Goal: Check status

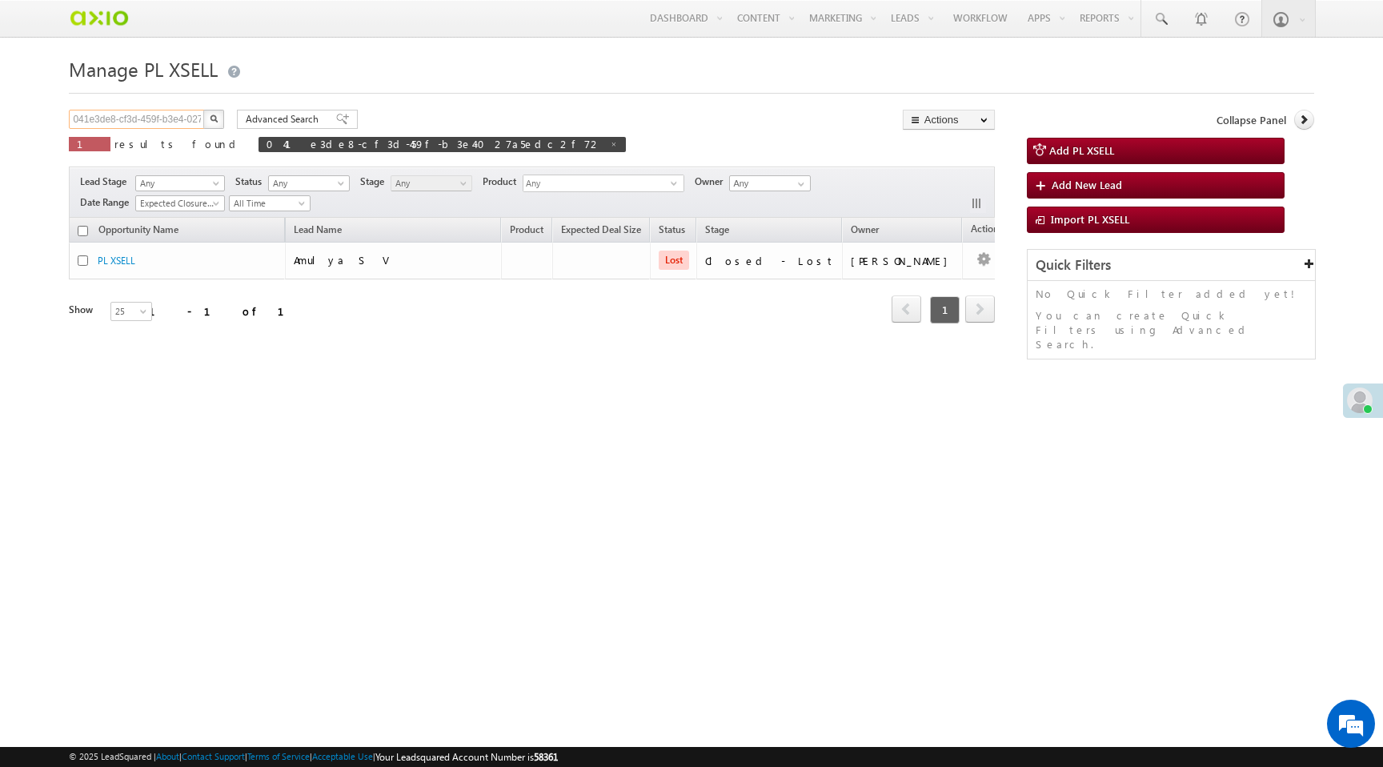
click at [125, 122] on input "041e3de8-cf3d-459f-b3e4-027a5edc2f72" at bounding box center [137, 119] width 137 height 19
paste input "8710011078"
type input "8710011078"
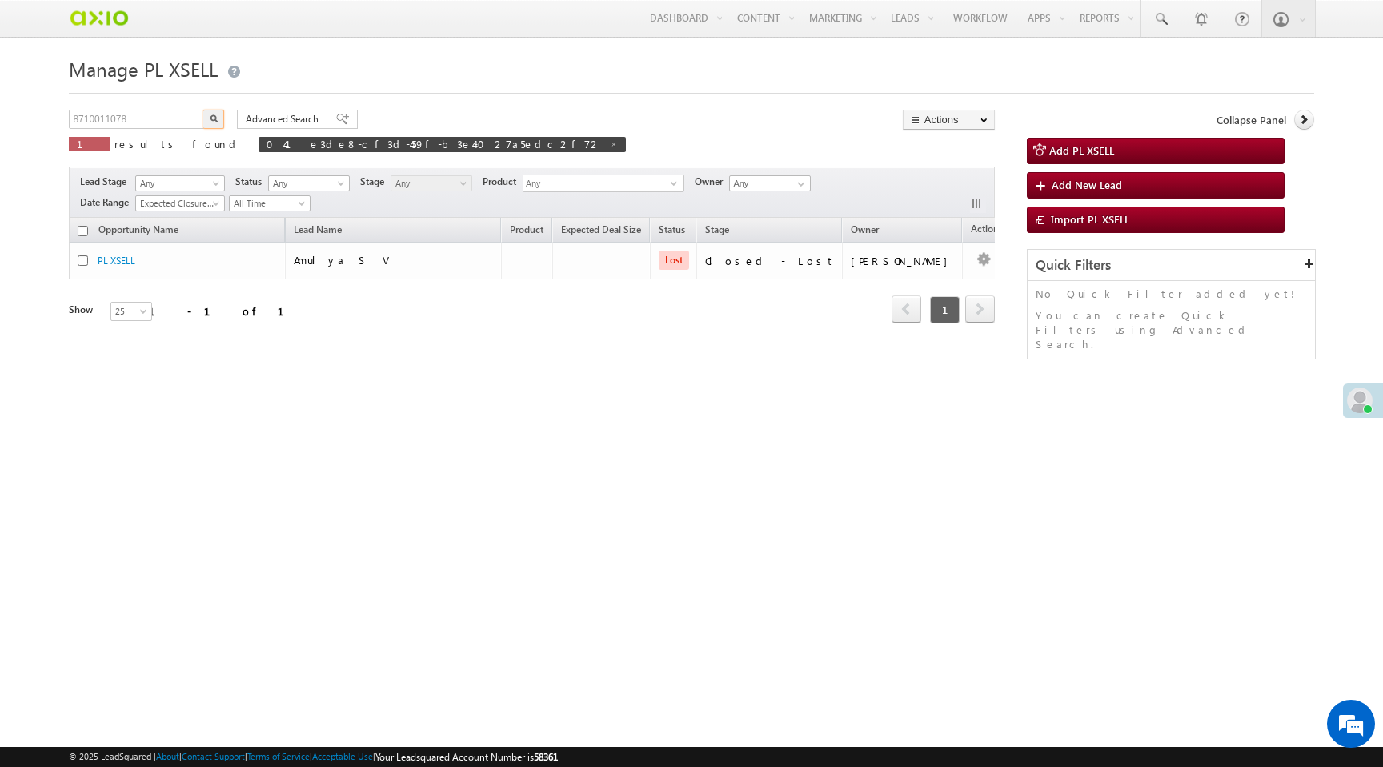
click at [214, 120] on img "button" at bounding box center [214, 118] width 8 height 8
click at [214, 119] on img "button" at bounding box center [214, 118] width 8 height 8
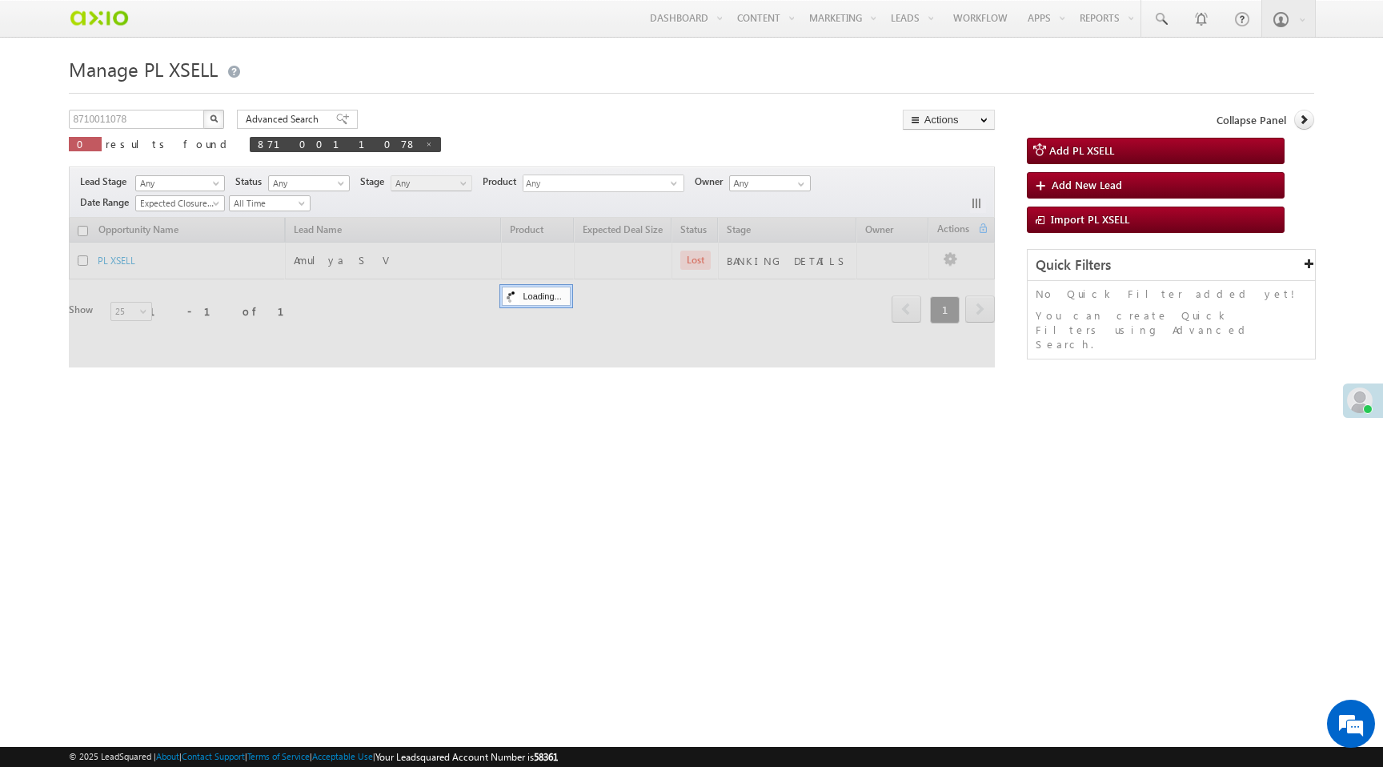
click at [214, 119] on img "button" at bounding box center [214, 118] width 8 height 8
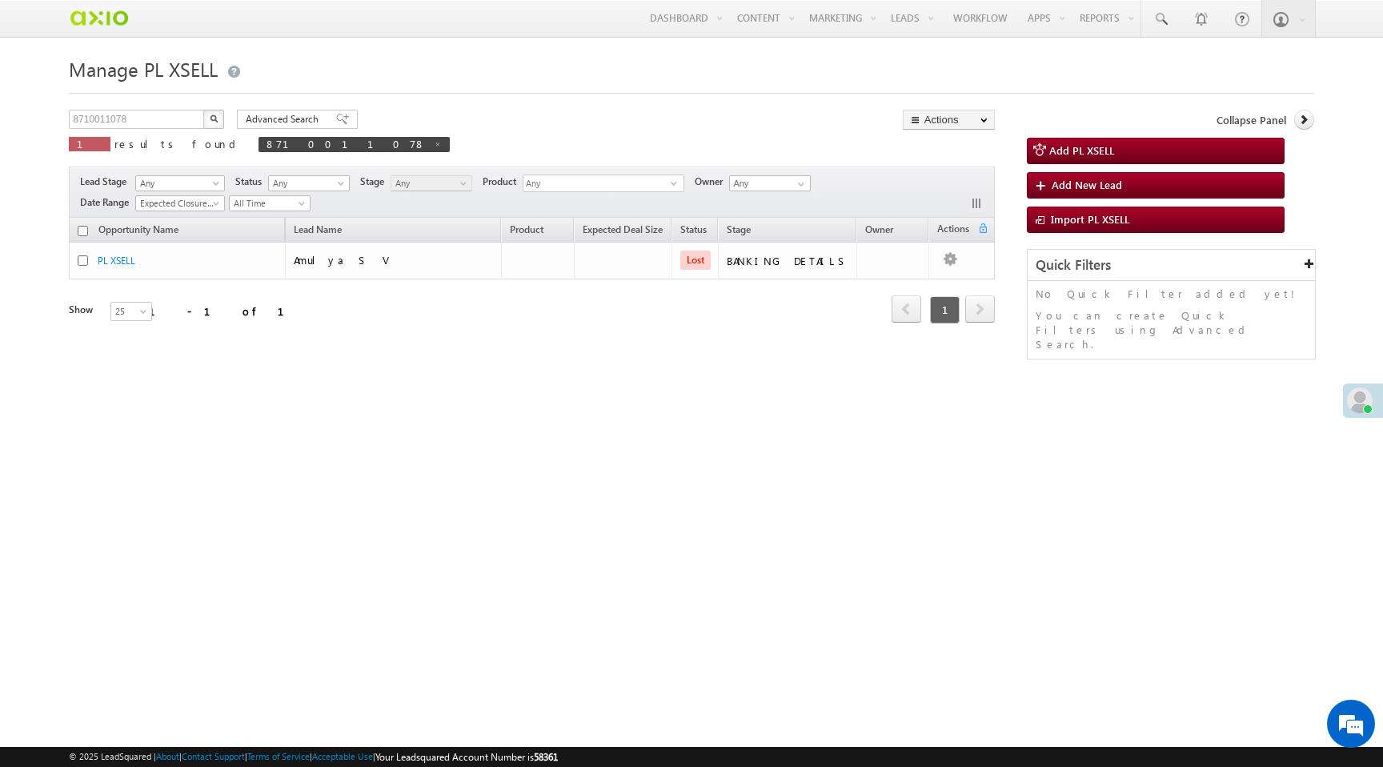
click at [215, 120] on img "button" at bounding box center [214, 118] width 8 height 8
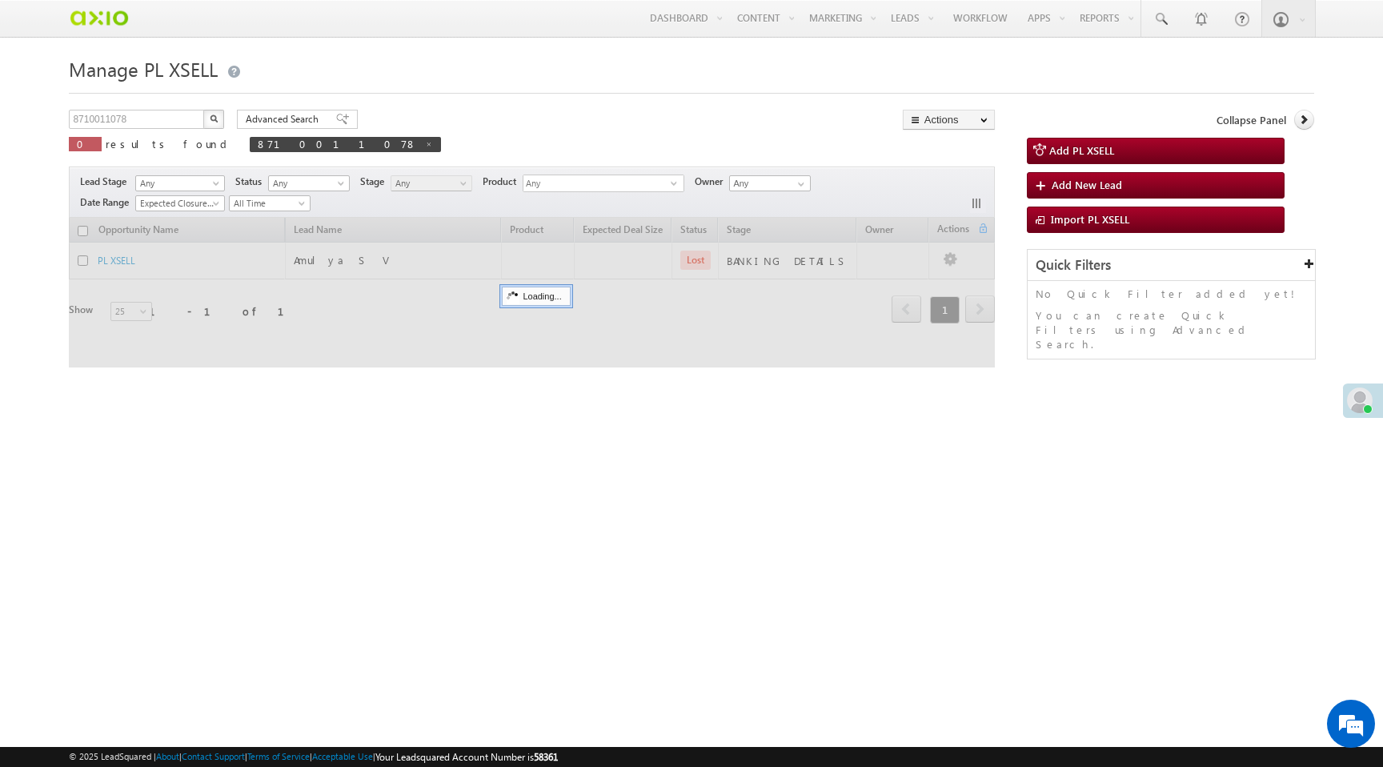
click at [215, 120] on img "button" at bounding box center [214, 118] width 8 height 8
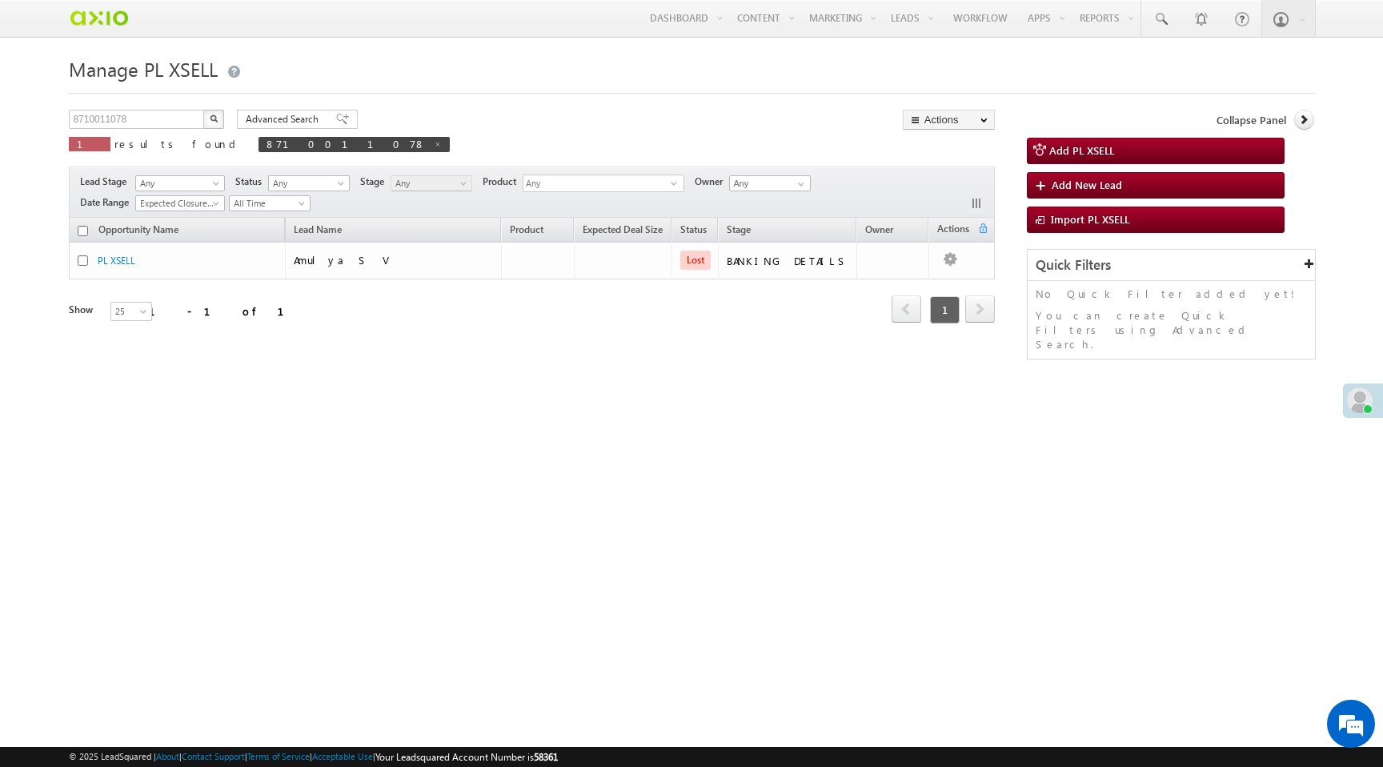
click at [215, 120] on img "button" at bounding box center [214, 118] width 8 height 8
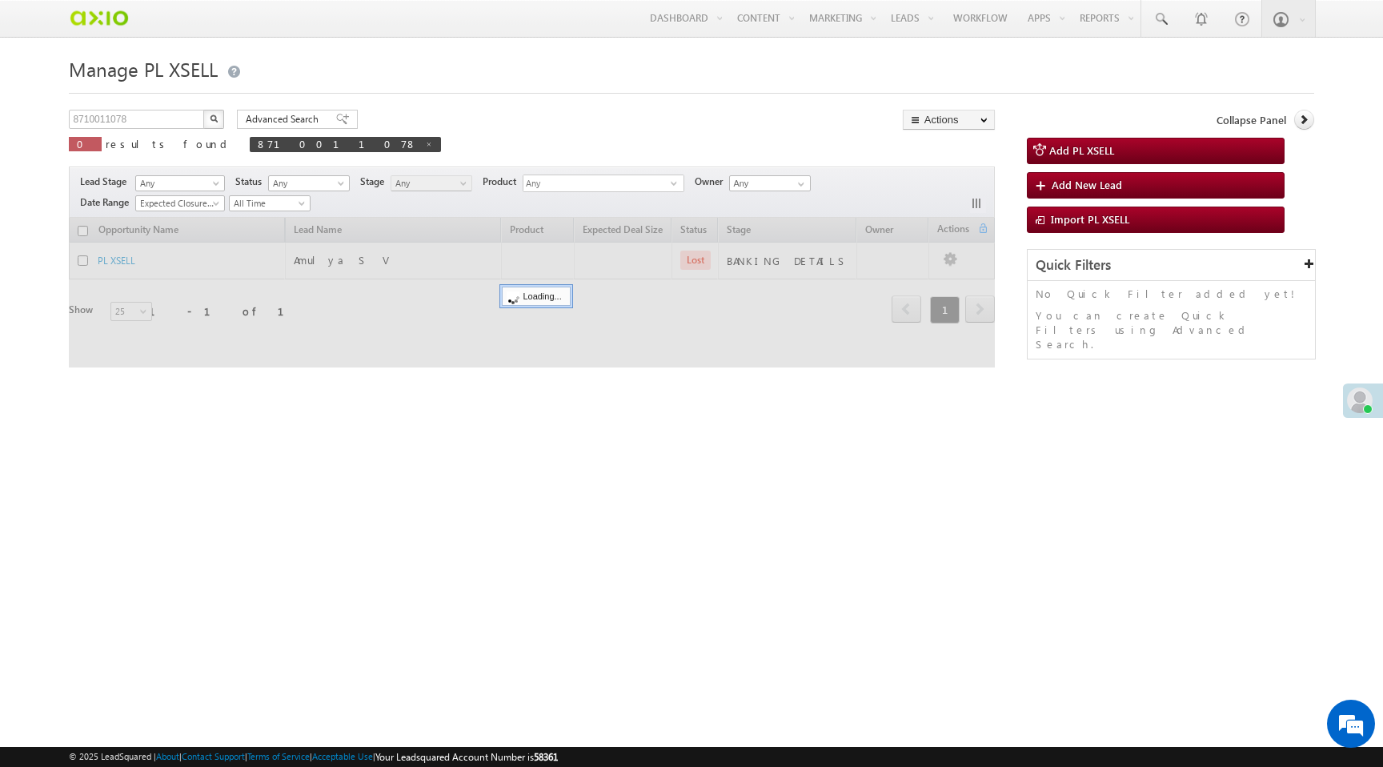
click at [215, 120] on img "button" at bounding box center [214, 118] width 8 height 8
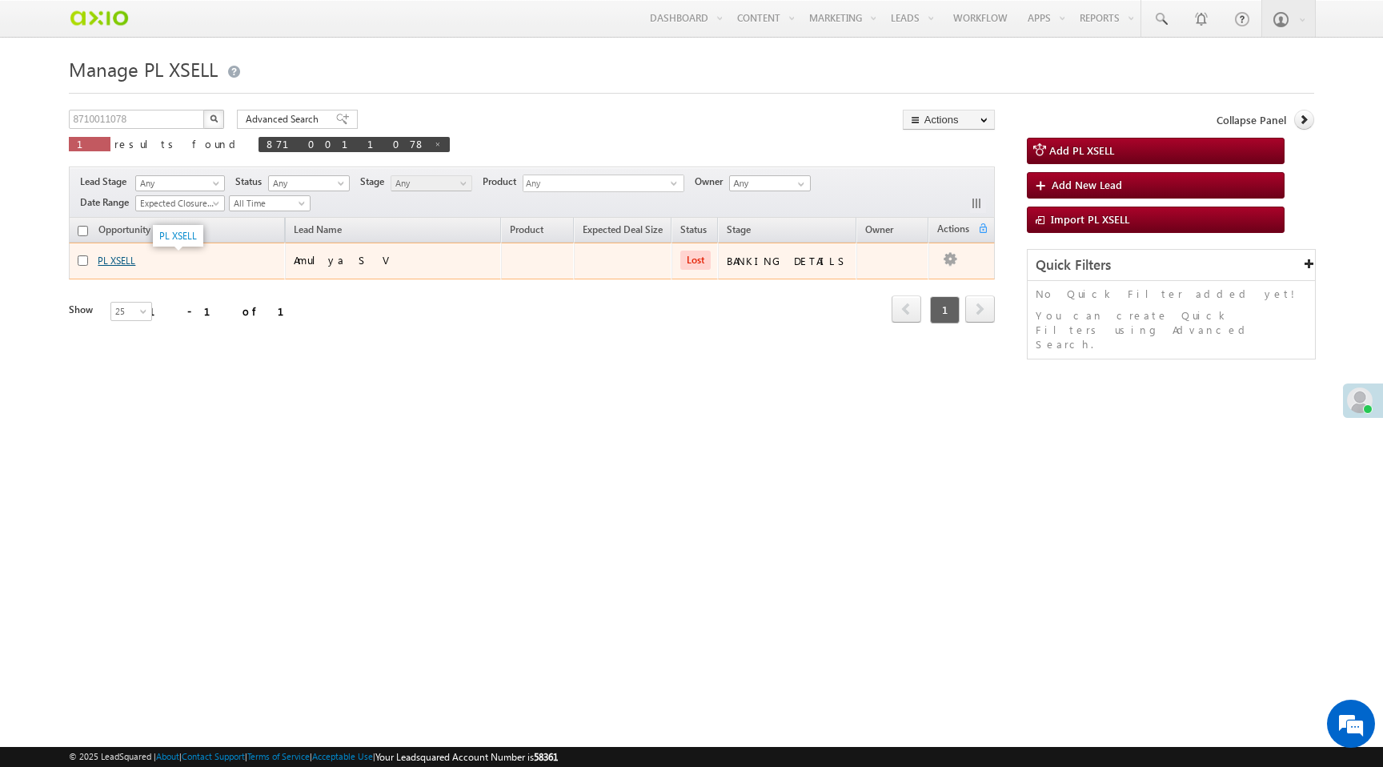
click at [117, 261] on link "PL XSELL" at bounding box center [117, 261] width 38 height 12
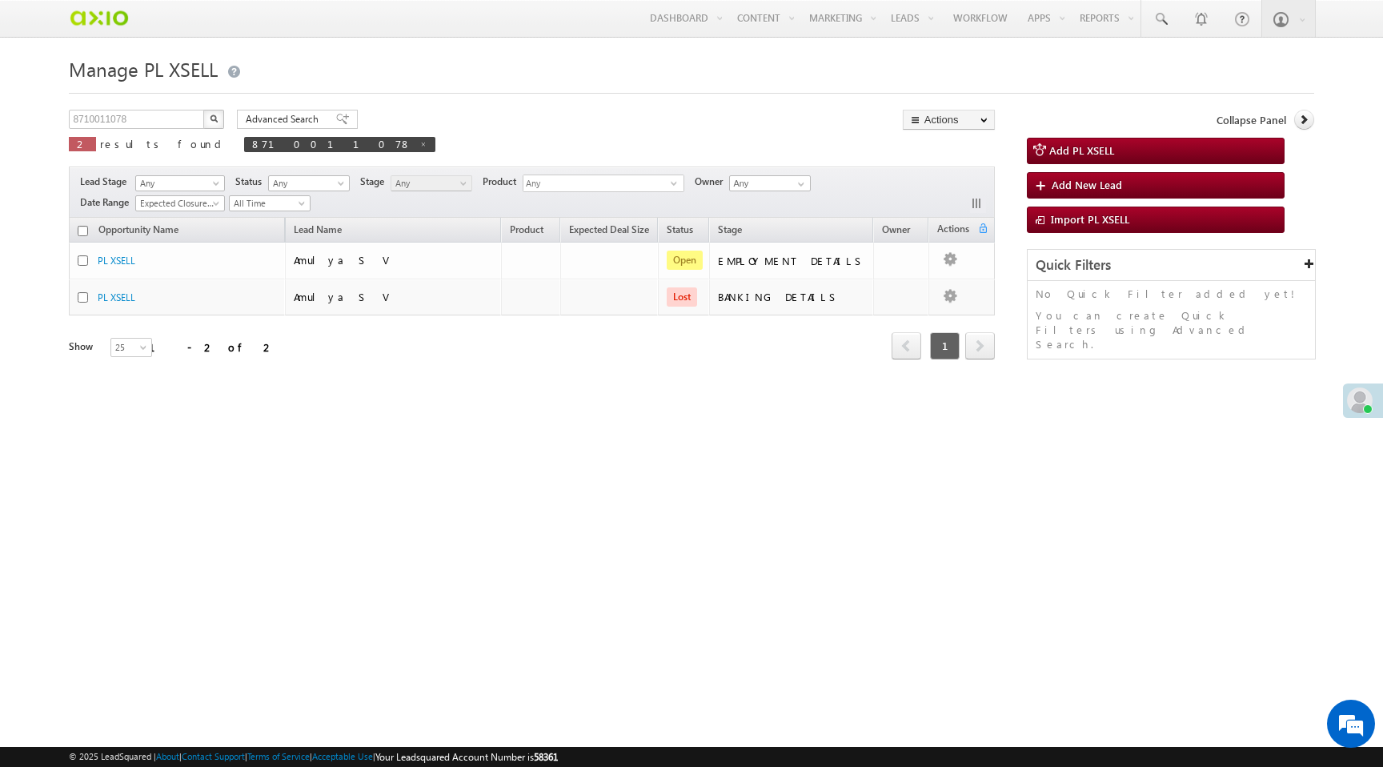
click at [216, 120] on img "button" at bounding box center [214, 118] width 8 height 8
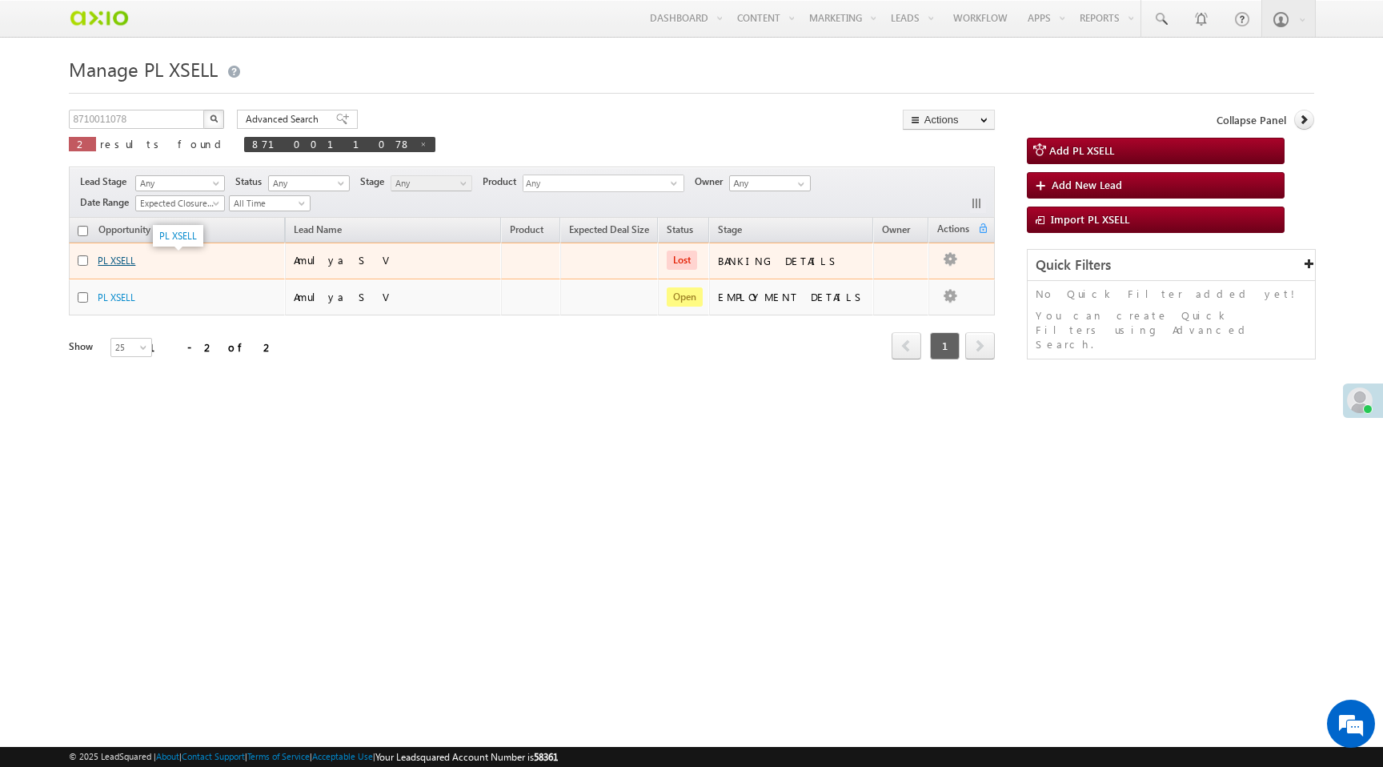
click at [118, 262] on link "PL XSELL" at bounding box center [117, 261] width 38 height 12
click at [117, 263] on link "PL XSELL" at bounding box center [117, 261] width 38 height 12
